Goal: Transaction & Acquisition: Purchase product/service

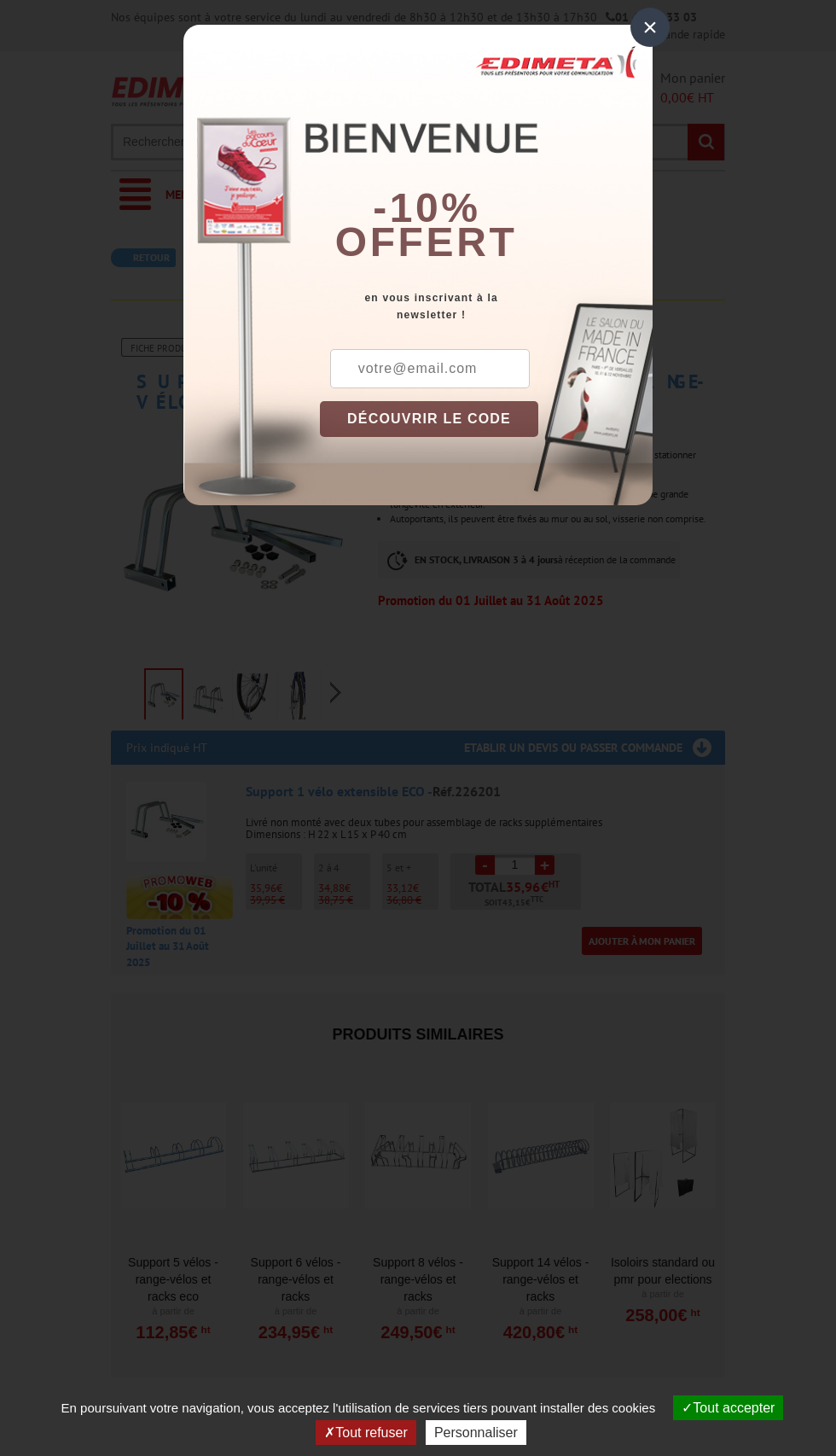
click at [650, 28] on div "×" at bounding box center [649, 27] width 39 height 39
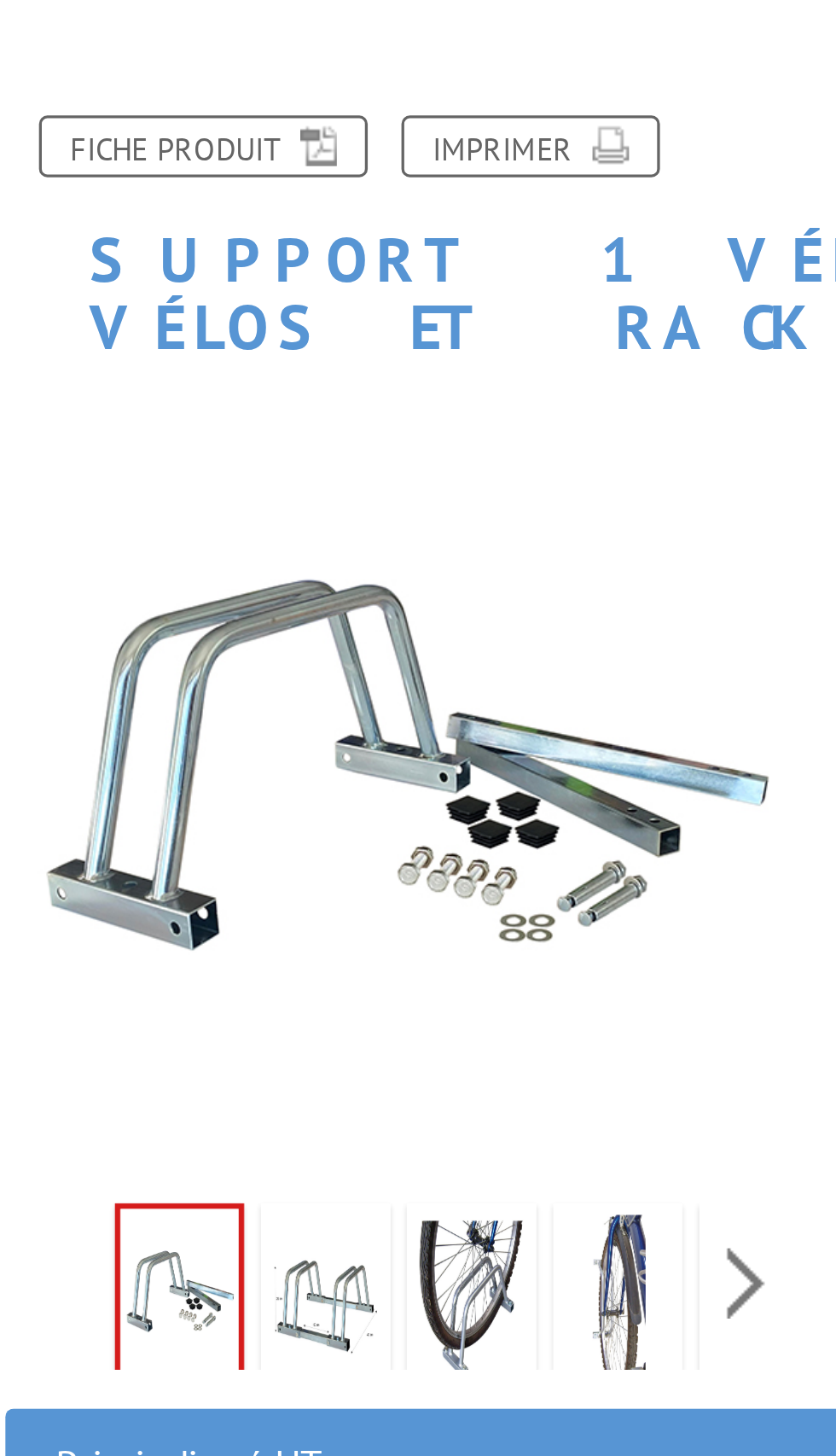
click at [219, 675] on img at bounding box center [207, 697] width 32 height 53
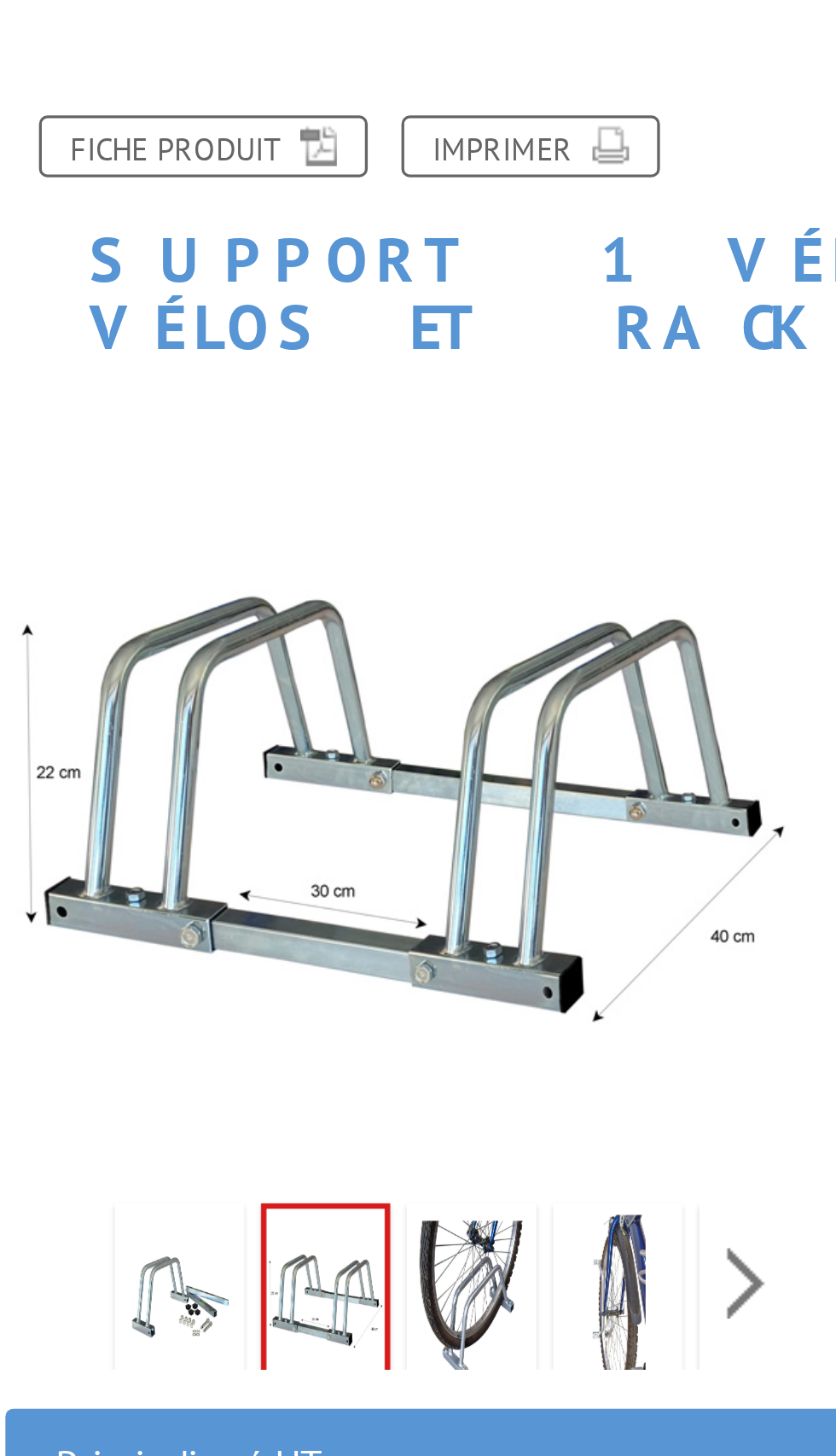
click at [263, 671] on img at bounding box center [252, 697] width 32 height 53
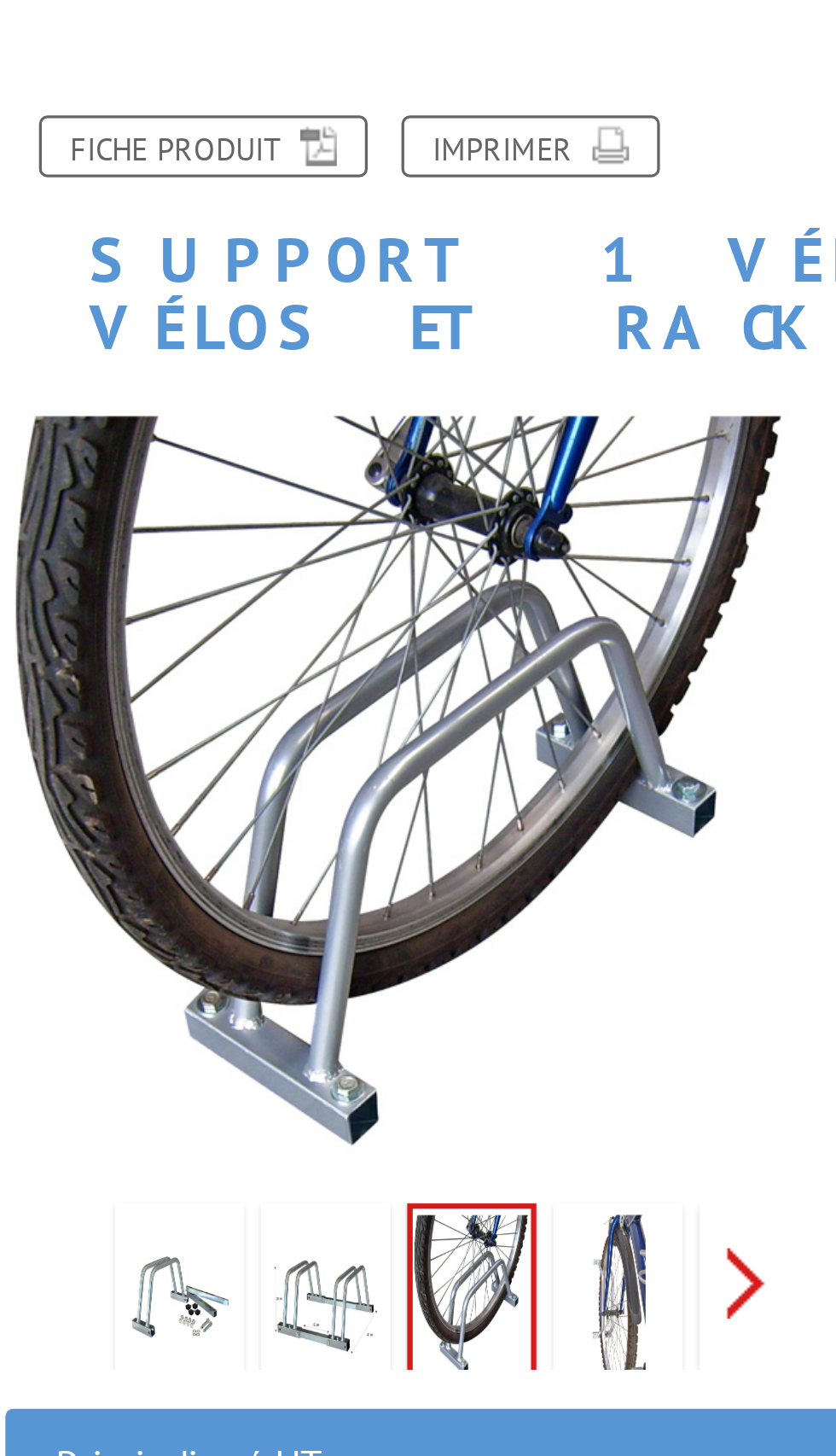
click at [339, 671] on div "Previous Next" at bounding box center [231, 692] width 241 height 60
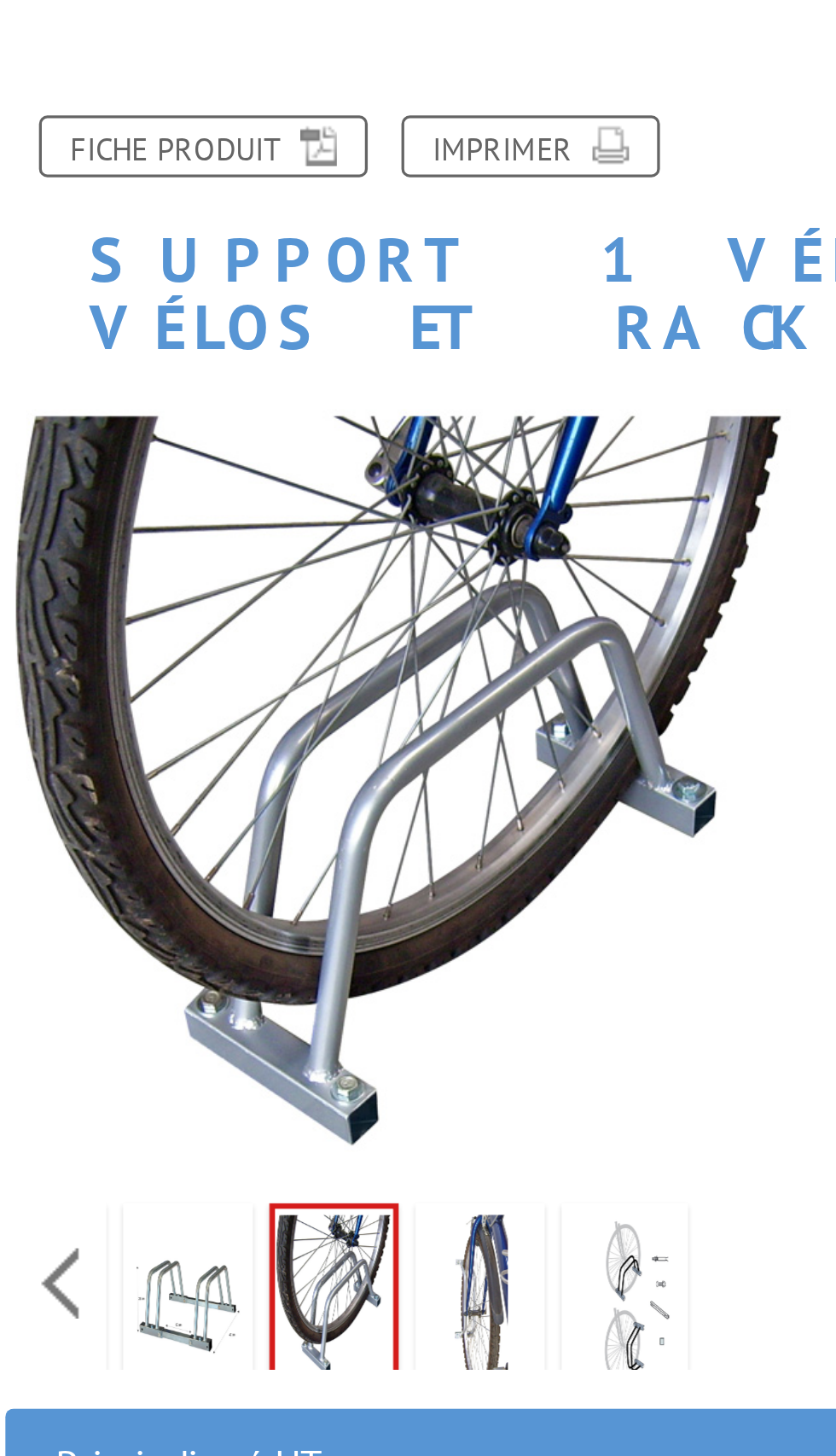
click at [262, 672] on img at bounding box center [255, 697] width 32 height 53
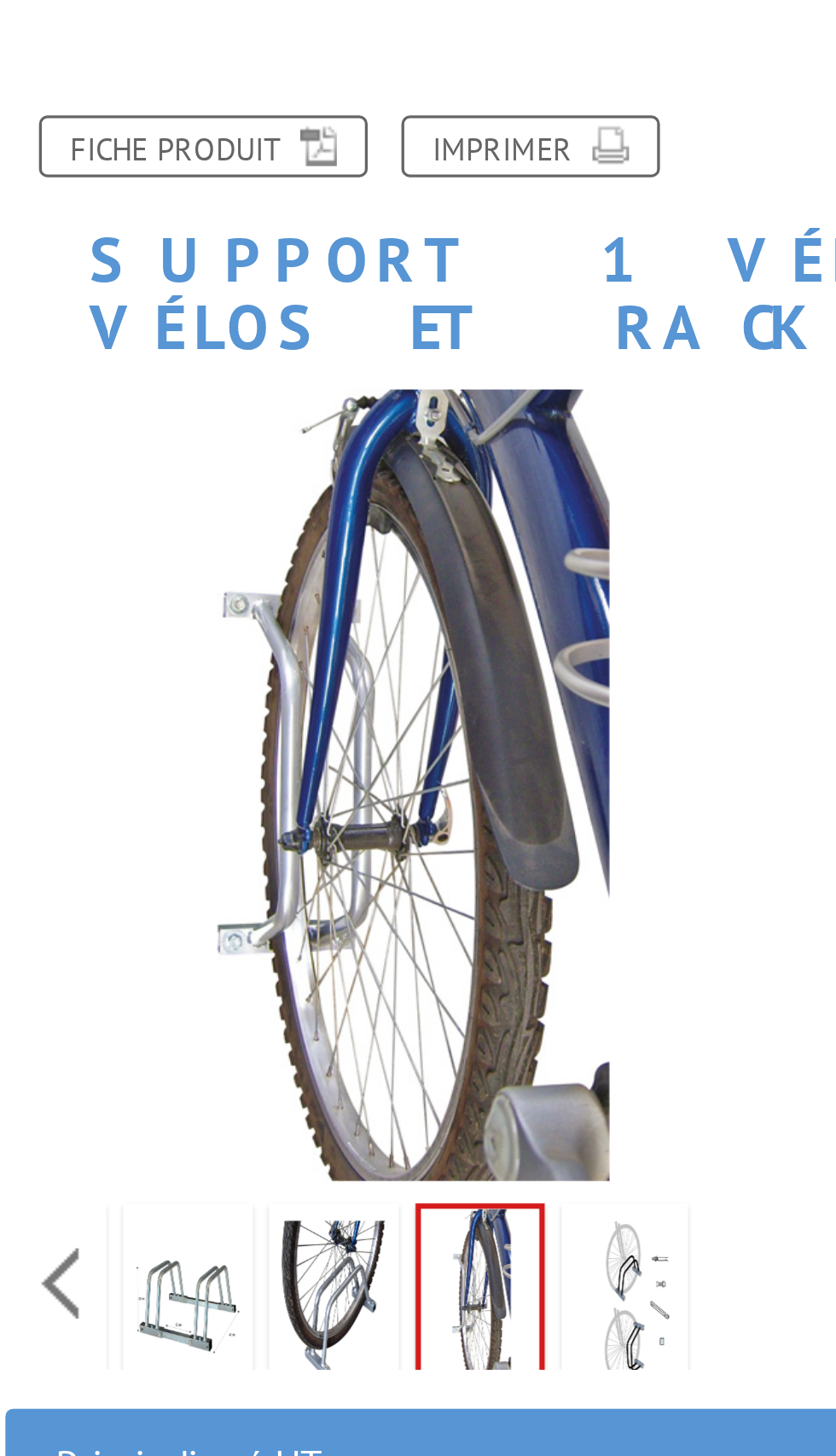
click at [309, 673] on img at bounding box center [299, 697] width 32 height 53
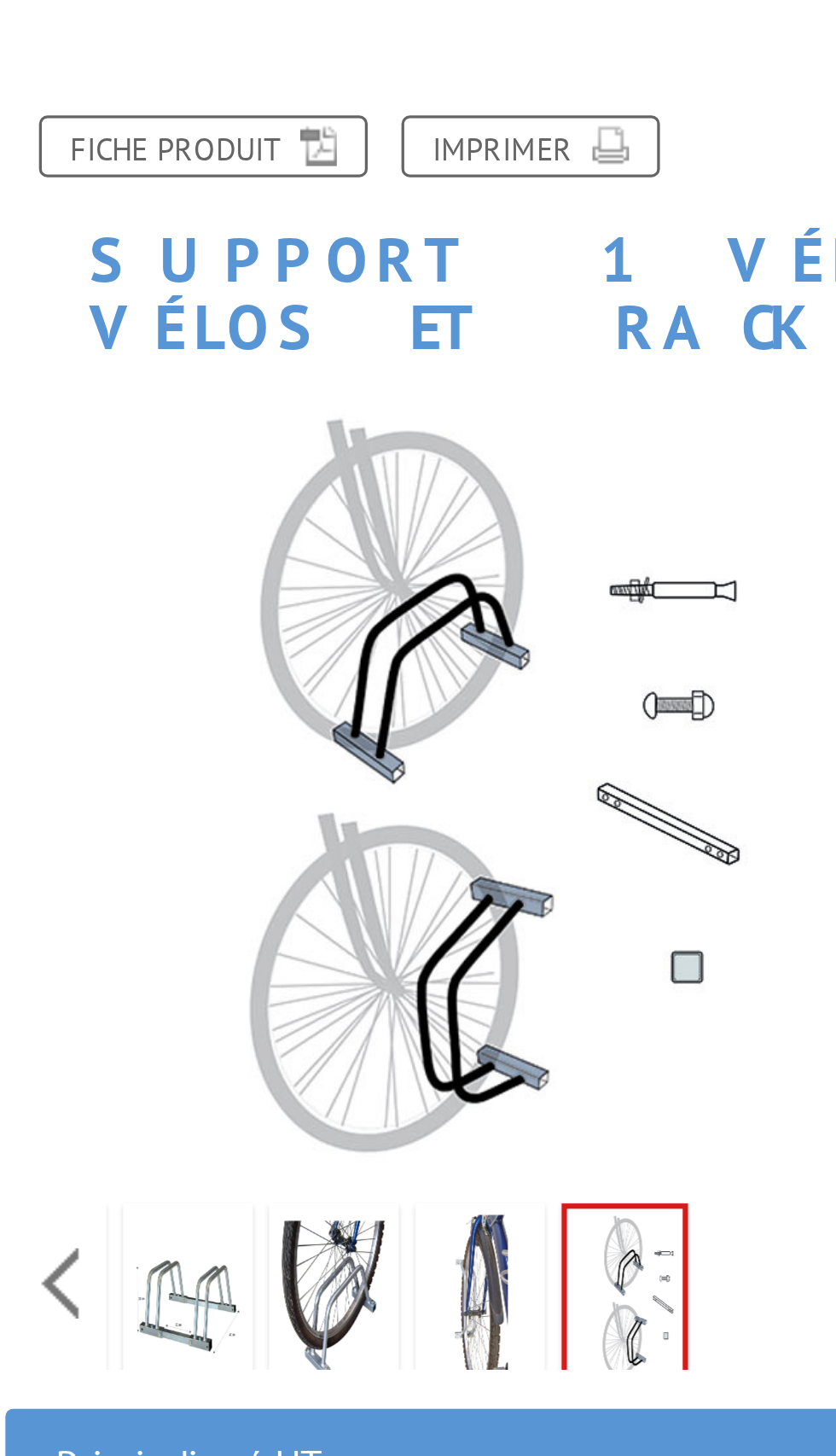
click at [305, 679] on img at bounding box center [299, 696] width 36 height 53
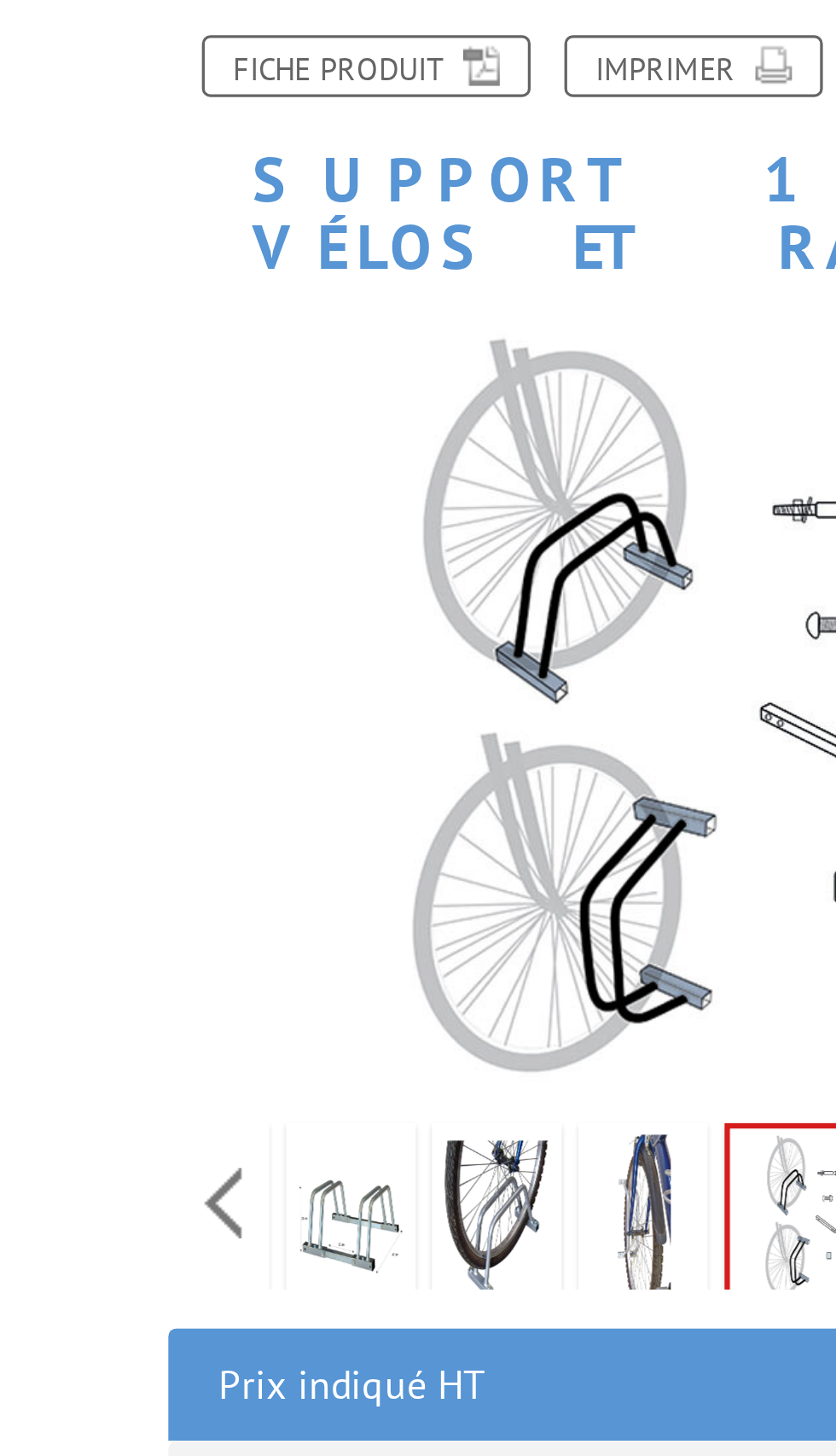
click at [221, 674] on img at bounding box center [210, 697] width 32 height 53
